Goal: Task Accomplishment & Management: Use online tool/utility

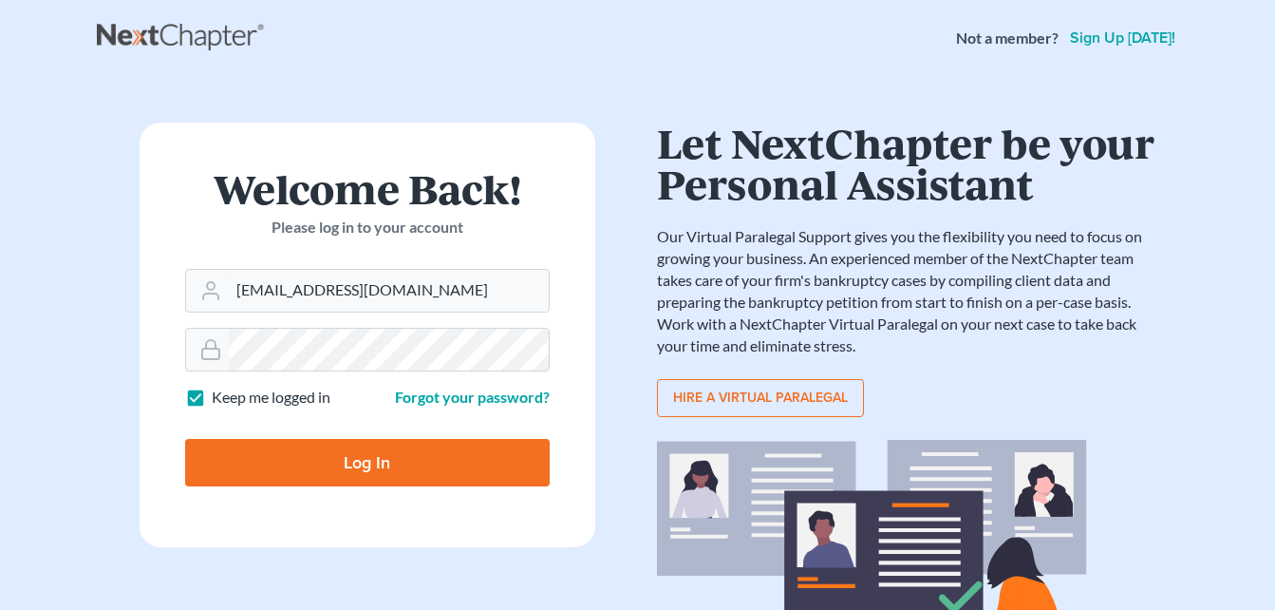
click at [351, 458] on input "Log In" at bounding box center [367, 462] width 365 height 47
type input "Thinking..."
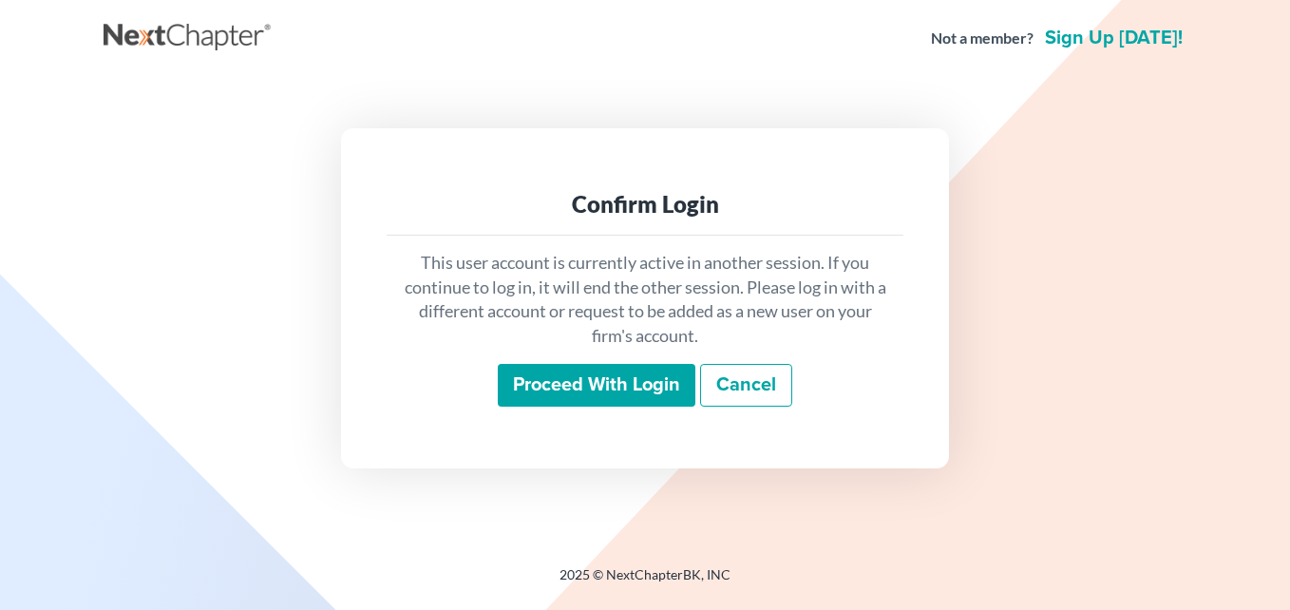
click at [588, 386] on input "Proceed with login" at bounding box center [597, 386] width 198 height 44
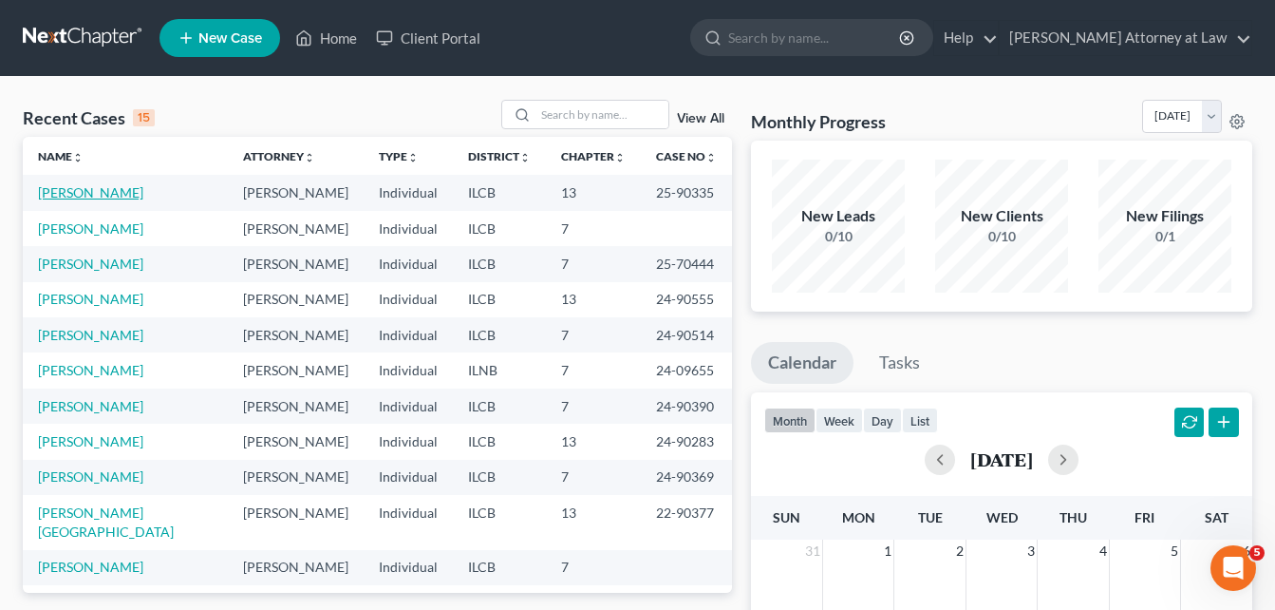
click at [76, 193] on link "[PERSON_NAME]" at bounding box center [90, 192] width 105 height 16
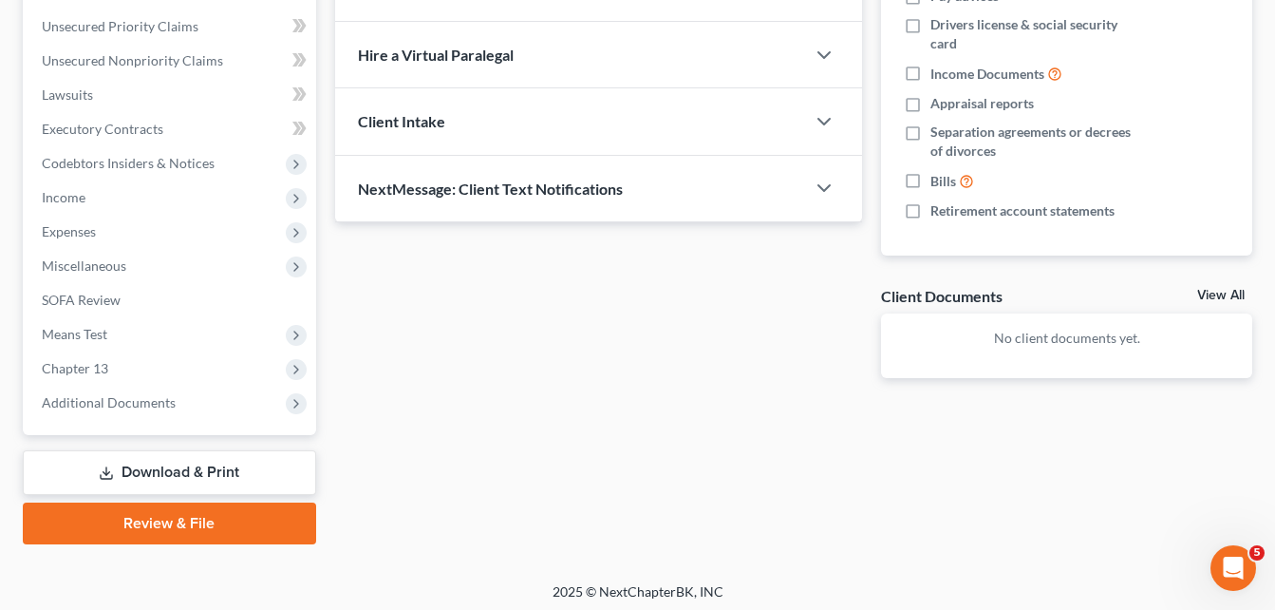
scroll to position [428, 0]
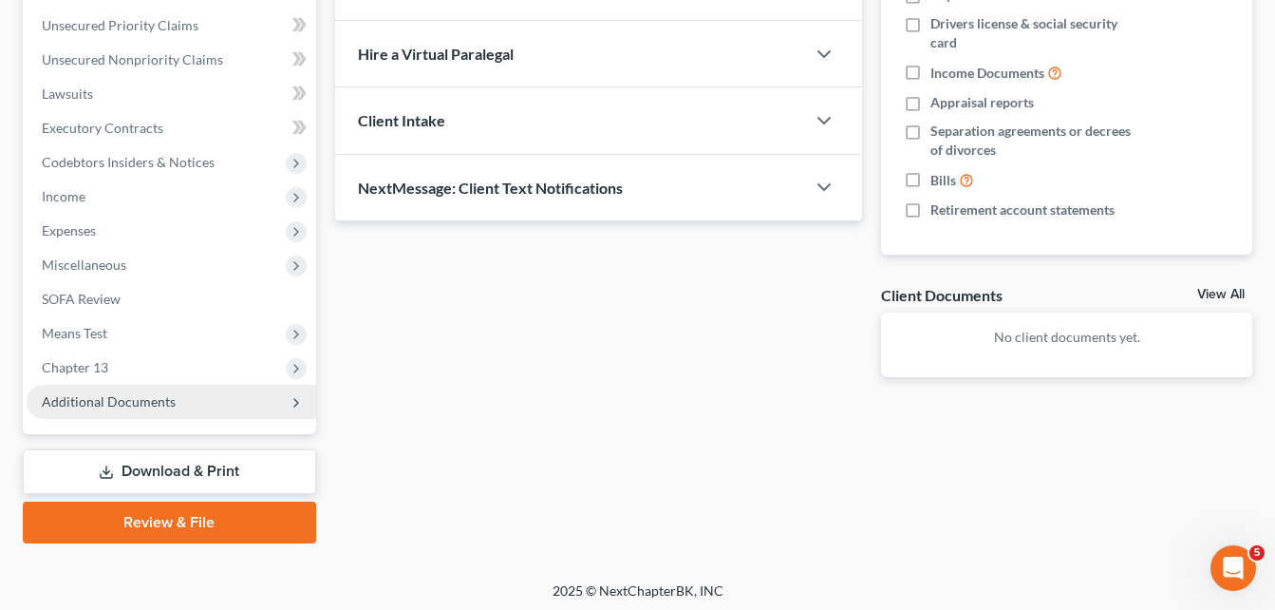
click at [297, 405] on icon at bounding box center [296, 402] width 15 height 15
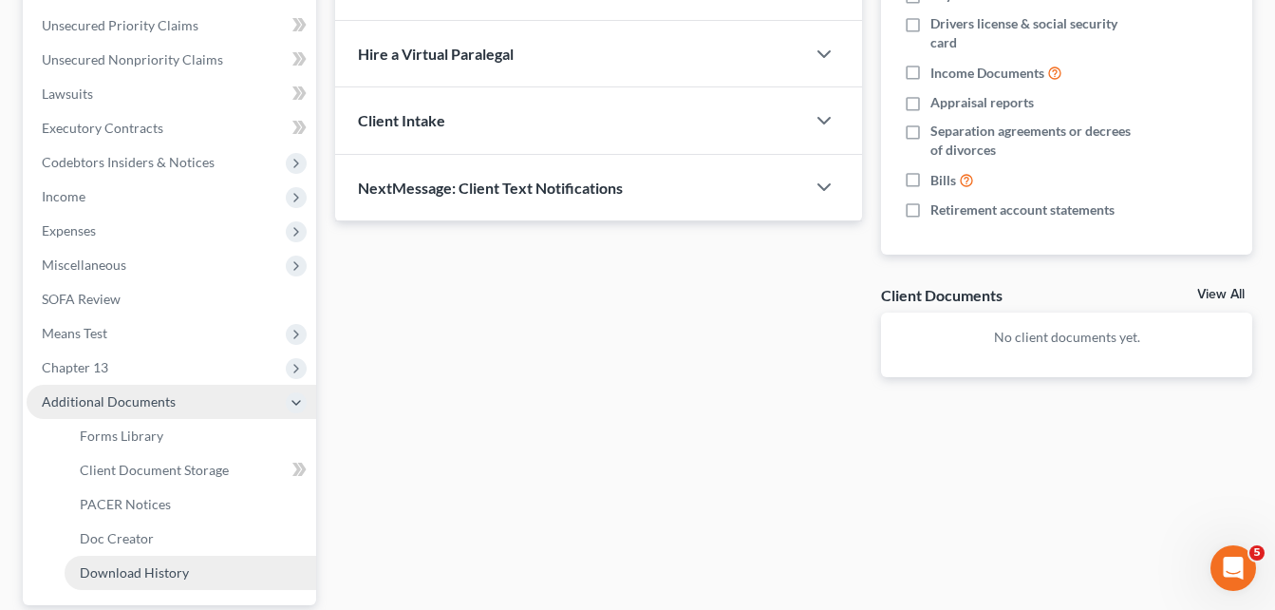
click at [127, 580] on link "Download History" at bounding box center [191, 573] width 252 height 34
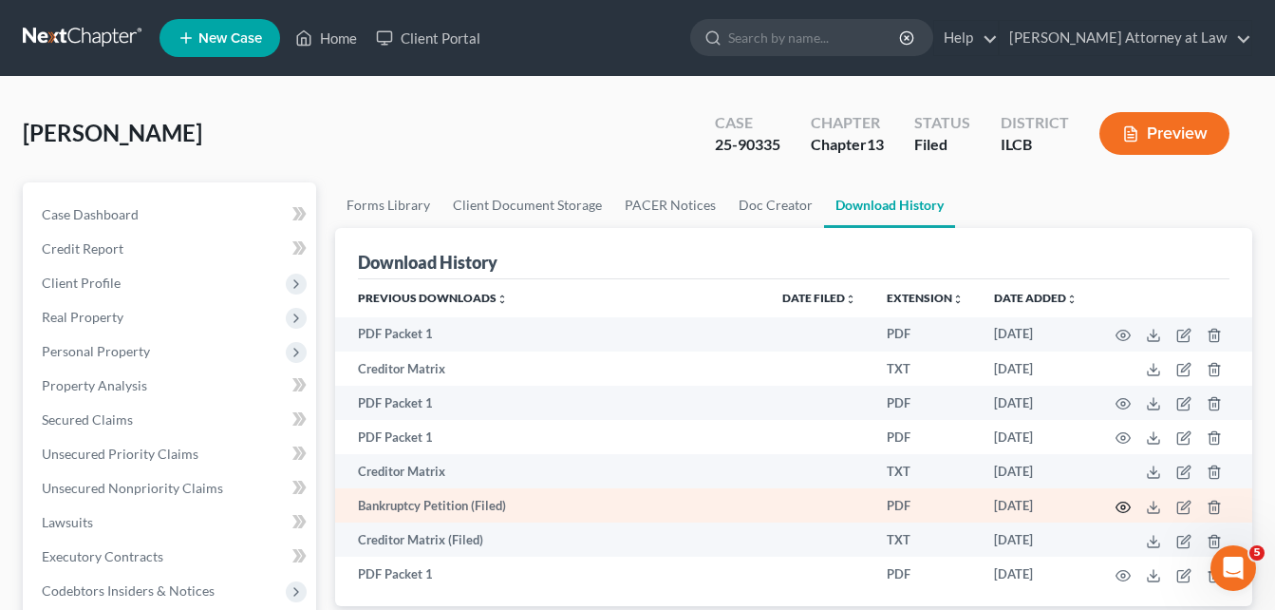
click at [1123, 506] on icon "button" at bounding box center [1123, 506] width 15 height 15
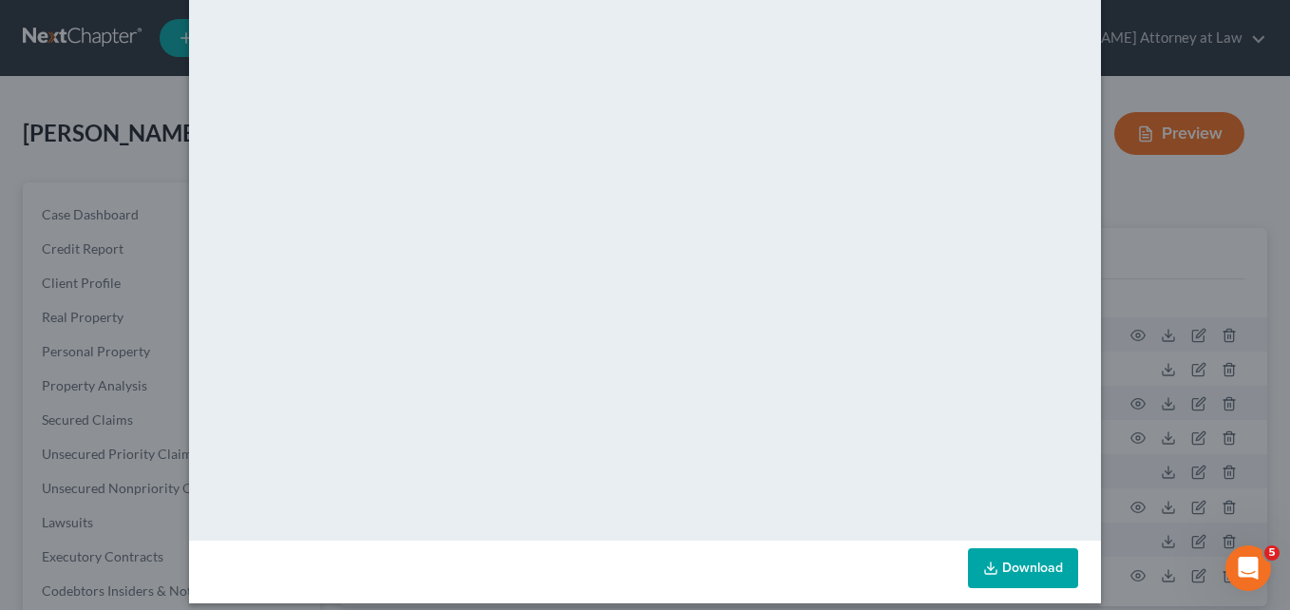
scroll to position [185, 0]
